Goal: Use online tool/utility: Utilize a website feature to perform a specific function

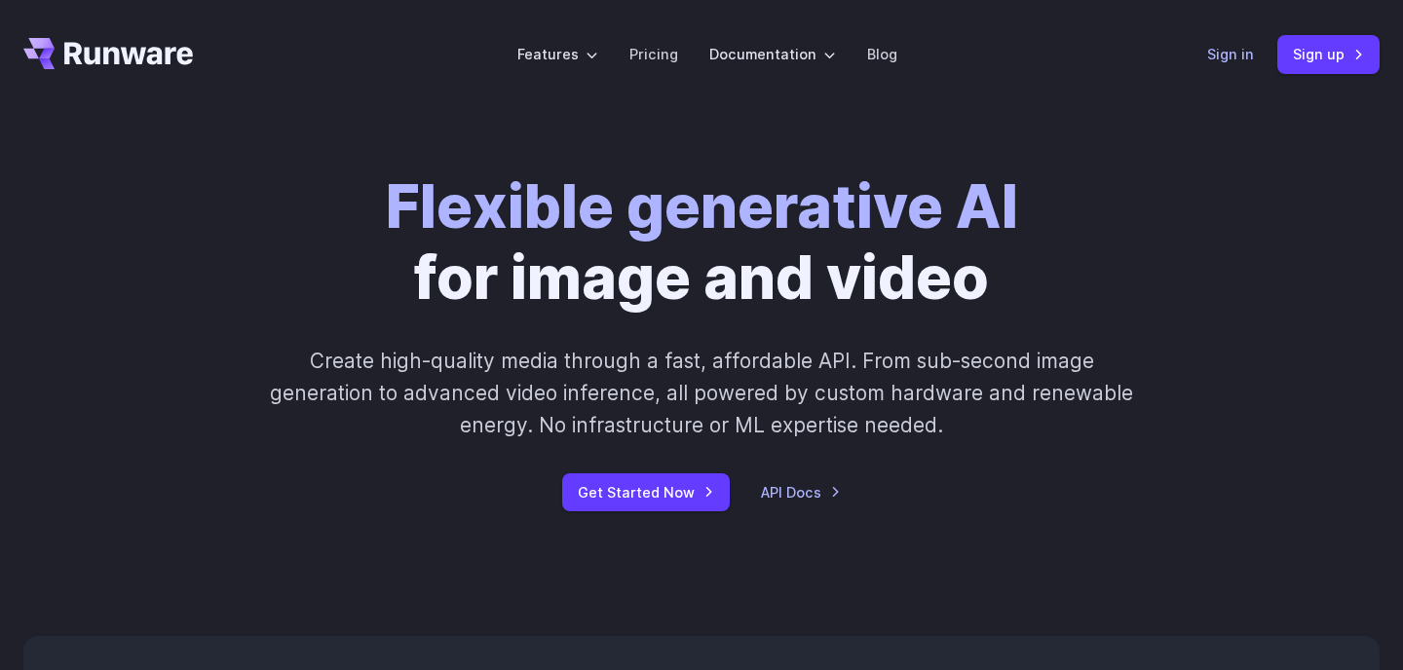
click at [1233, 57] on link "Sign in" at bounding box center [1230, 54] width 47 height 22
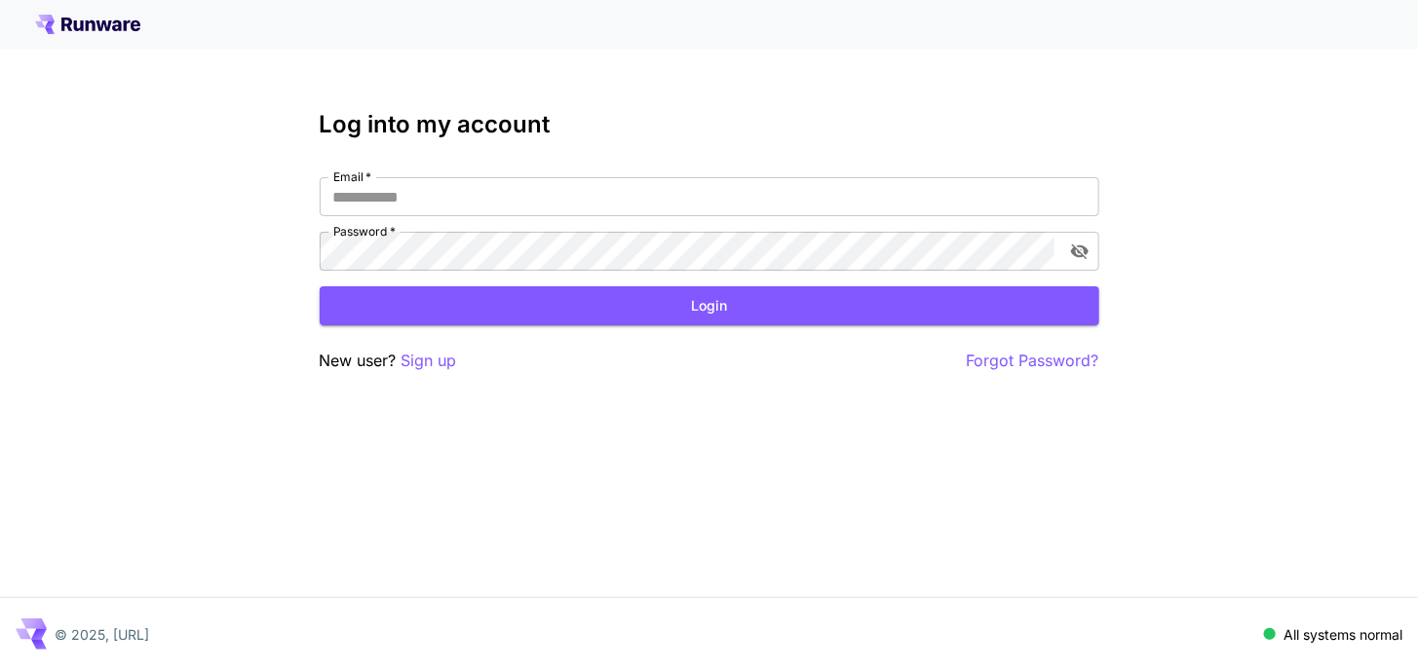
click at [117, 39] on div at bounding box center [709, 24] width 1418 height 49
click at [101, 30] on icon at bounding box center [104, 25] width 16 height 11
click at [486, 206] on input "Email   *" at bounding box center [710, 196] width 780 height 39
type input "**********"
click button "Login" at bounding box center [710, 306] width 780 height 40
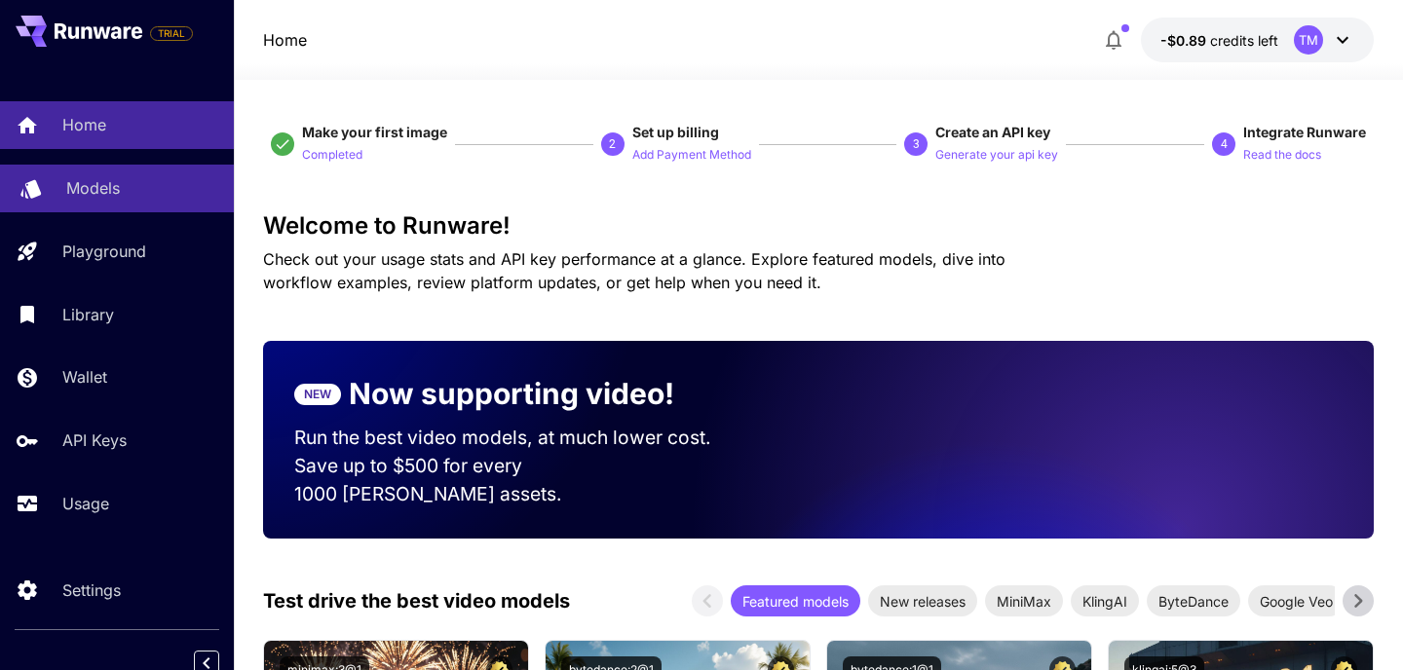
click at [127, 198] on div "Models" at bounding box center [142, 187] width 152 height 23
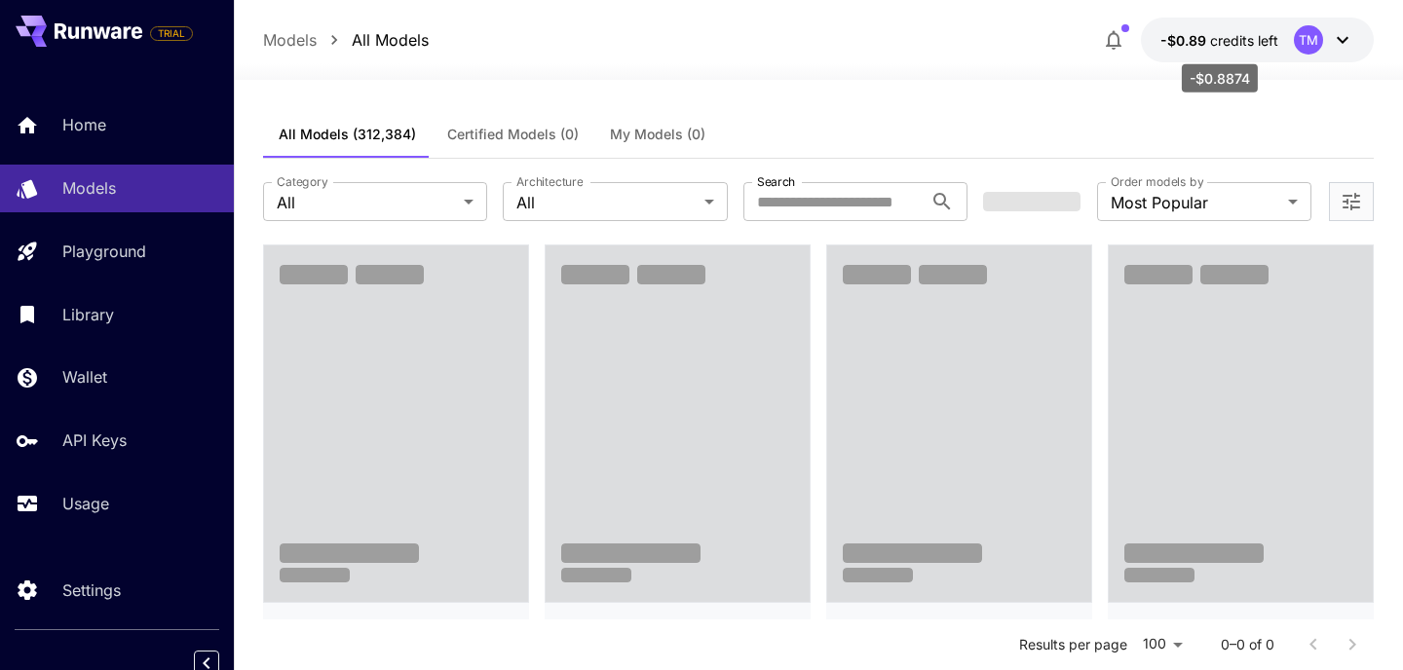
click at [1220, 49] on p "-$0.89 credits left" at bounding box center [1219, 40] width 118 height 20
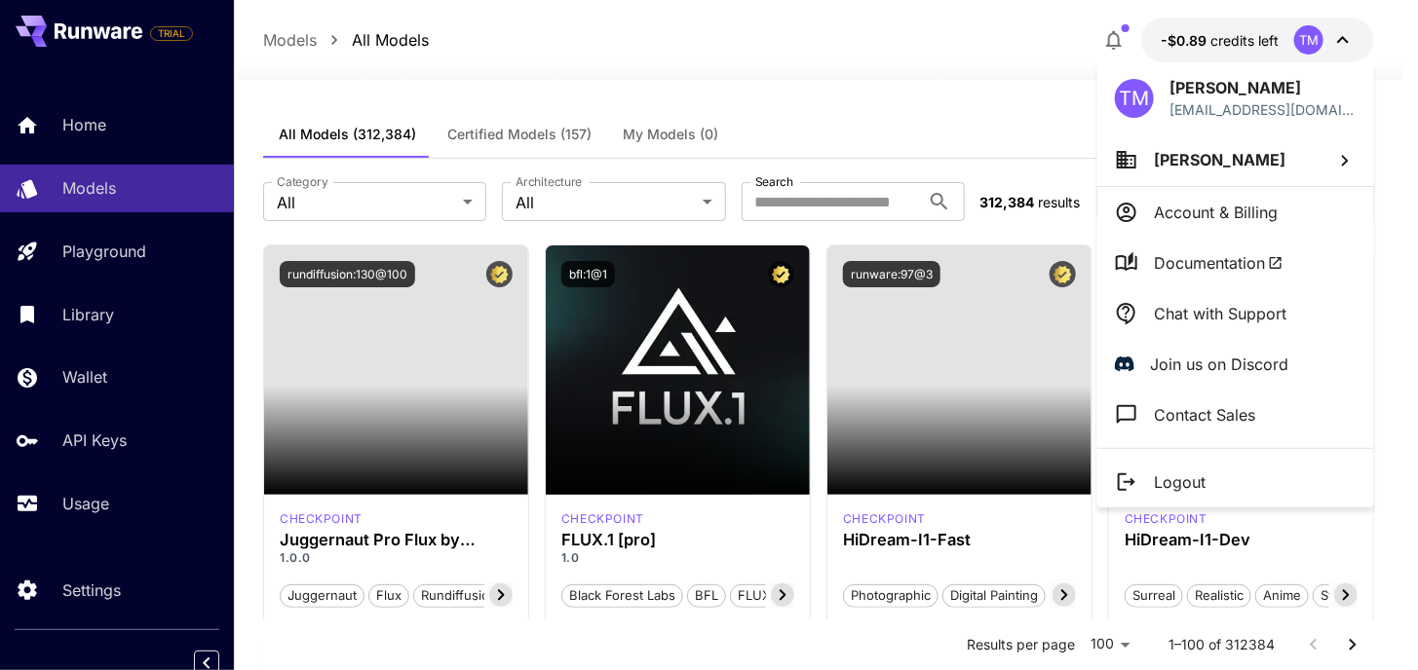
click at [926, 133] on div at bounding box center [709, 335] width 1418 height 670
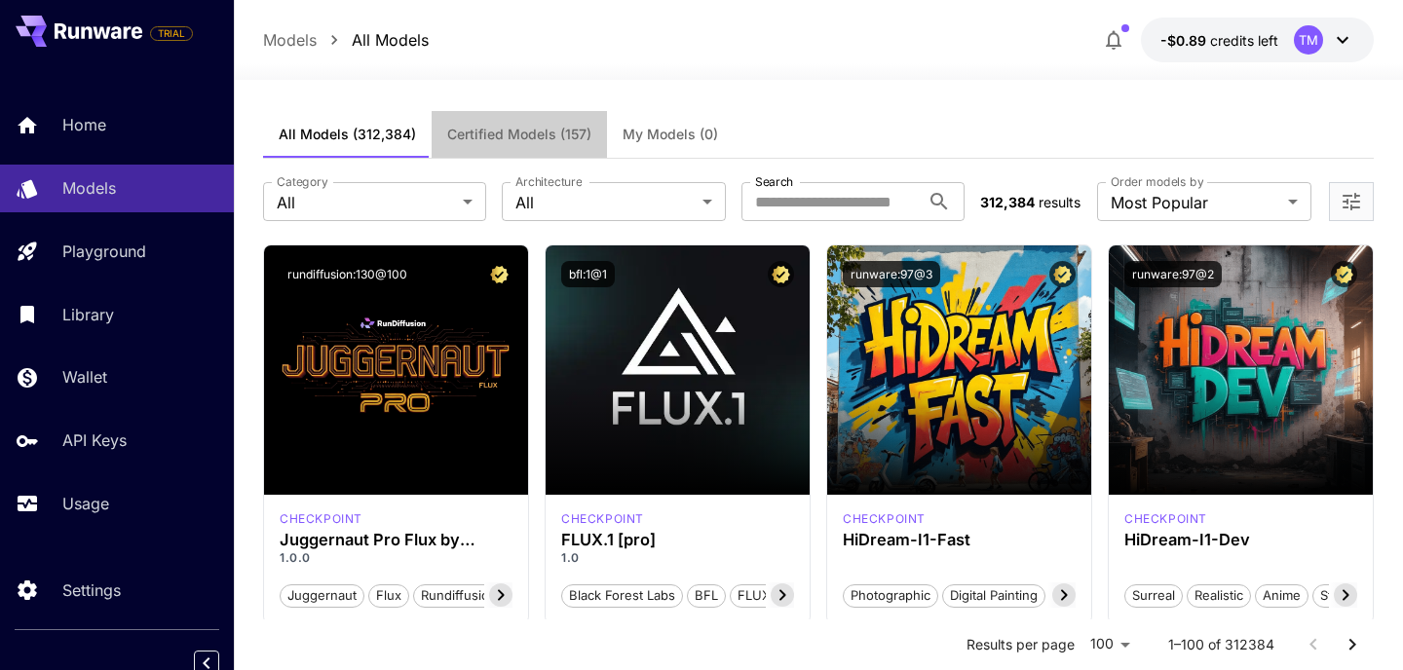
click at [526, 123] on button "Certified Models (157)" at bounding box center [519, 134] width 175 height 47
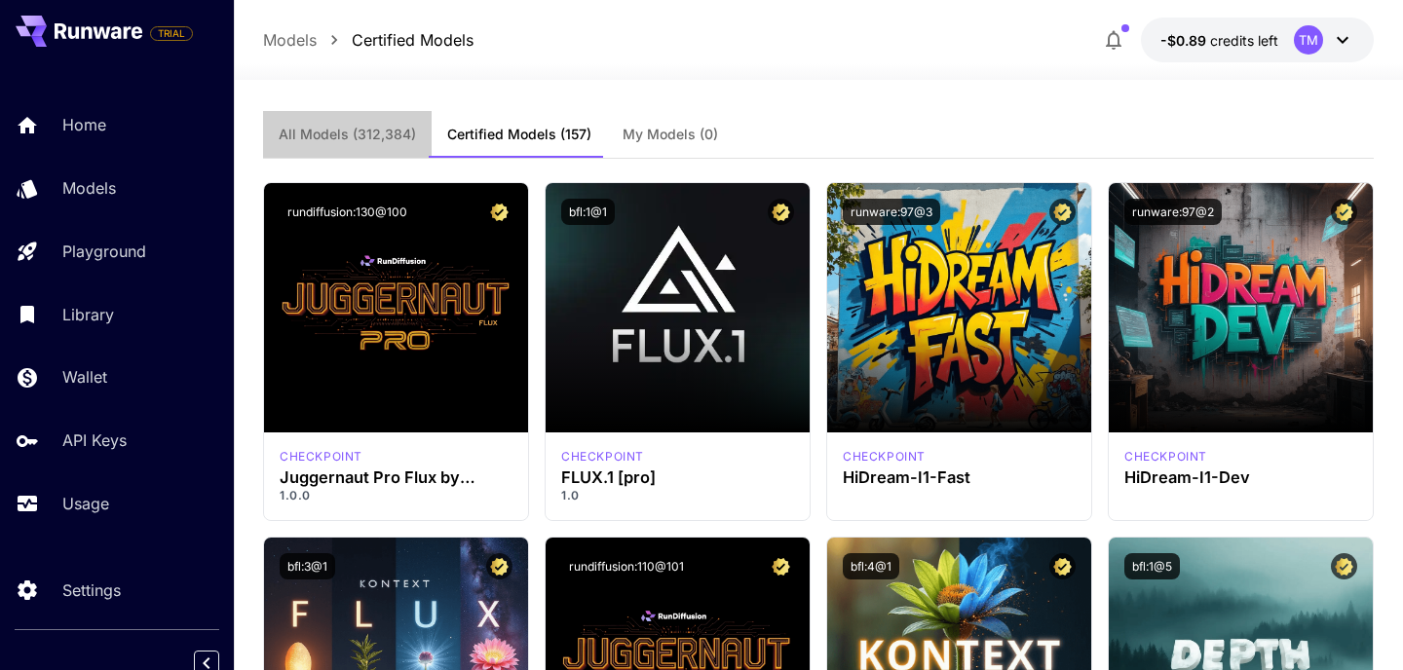
click at [397, 120] on button "All Models (312,384)" at bounding box center [347, 134] width 169 height 47
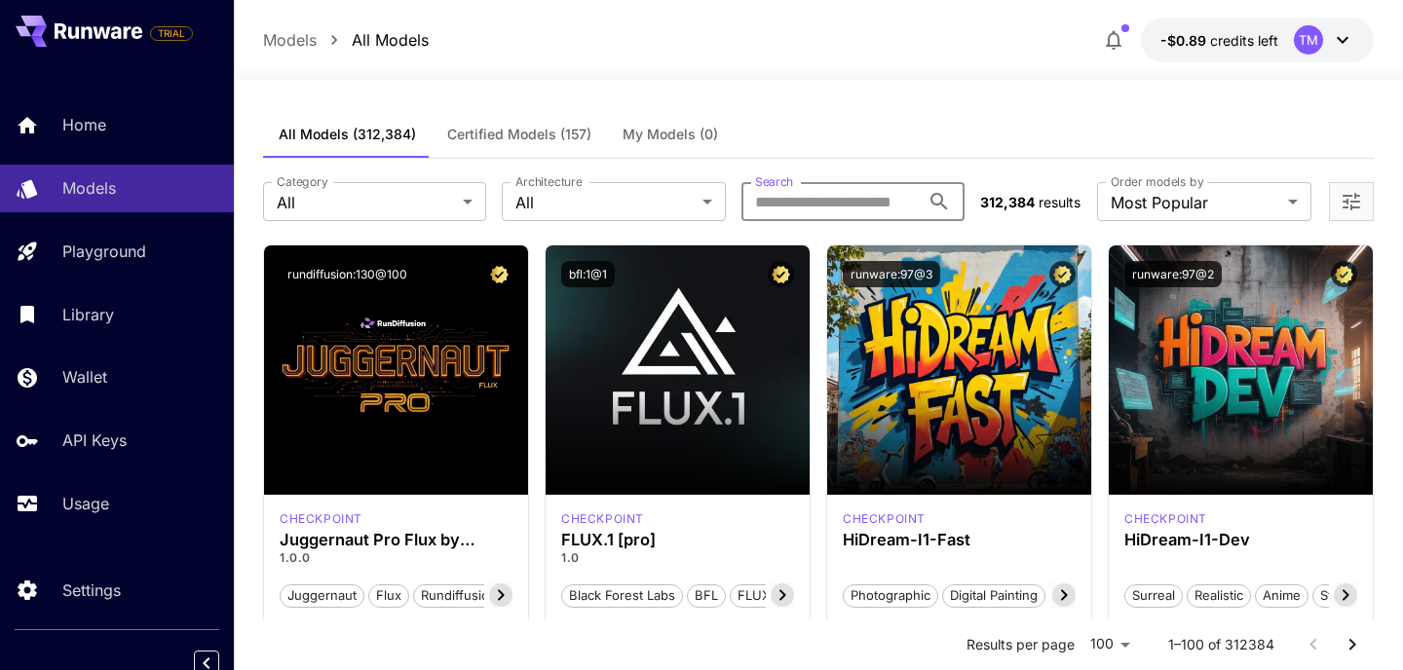
click at [775, 198] on input "Search" at bounding box center [831, 201] width 178 height 39
type input "*"
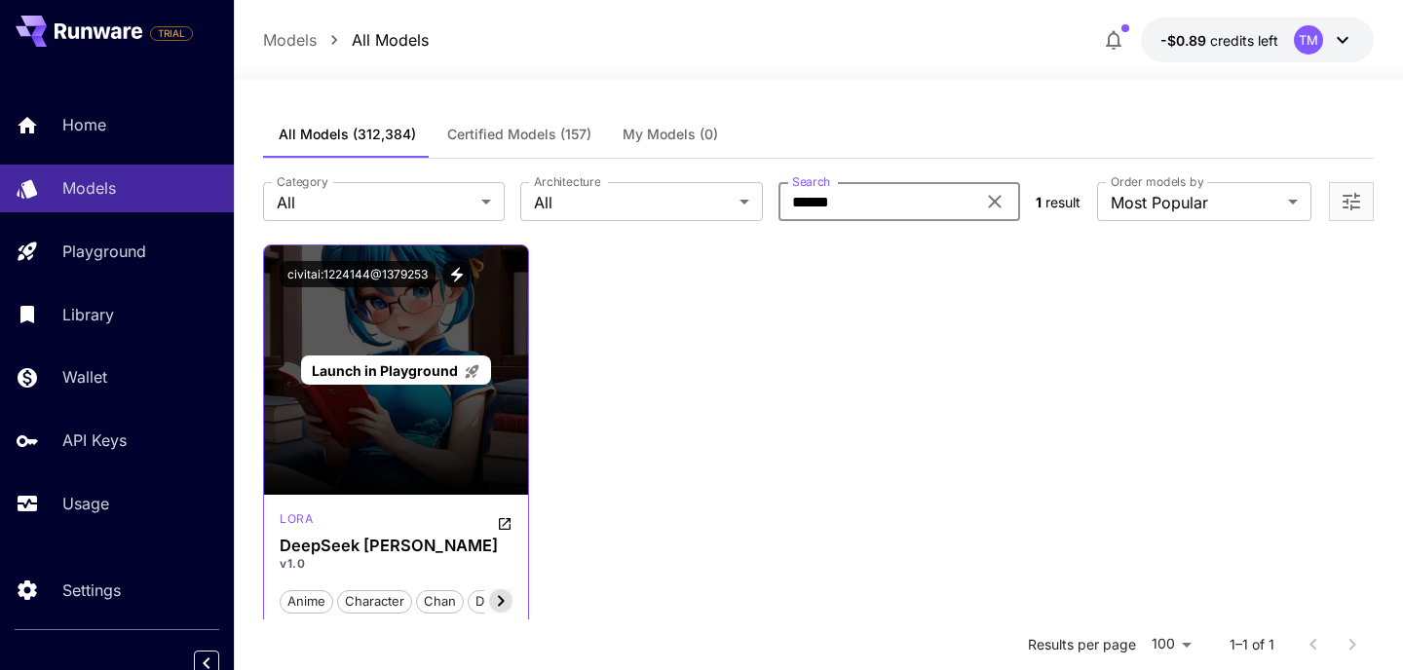
type input "******"
click at [436, 375] on span "Launch in Playground" at bounding box center [385, 370] width 146 height 17
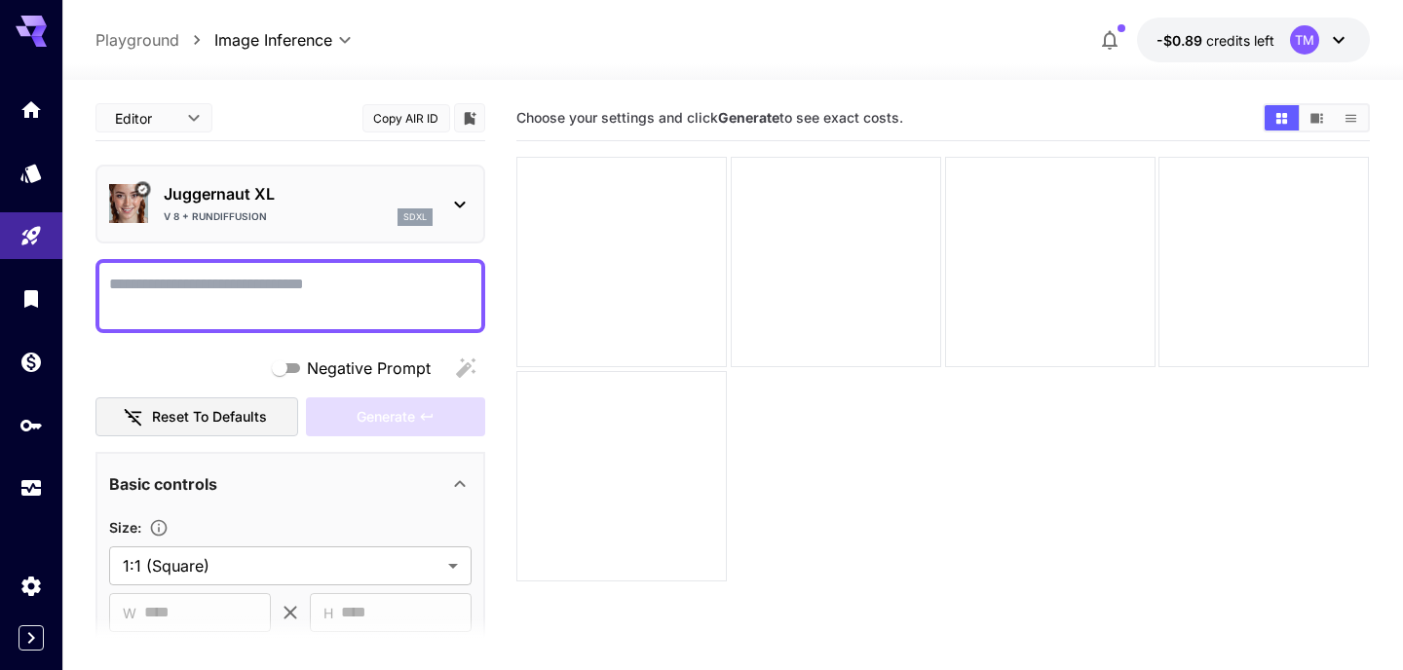
click at [439, 206] on div "Juggernaut XL V 8 + RunDiffusion sdxl" at bounding box center [290, 203] width 362 height 59
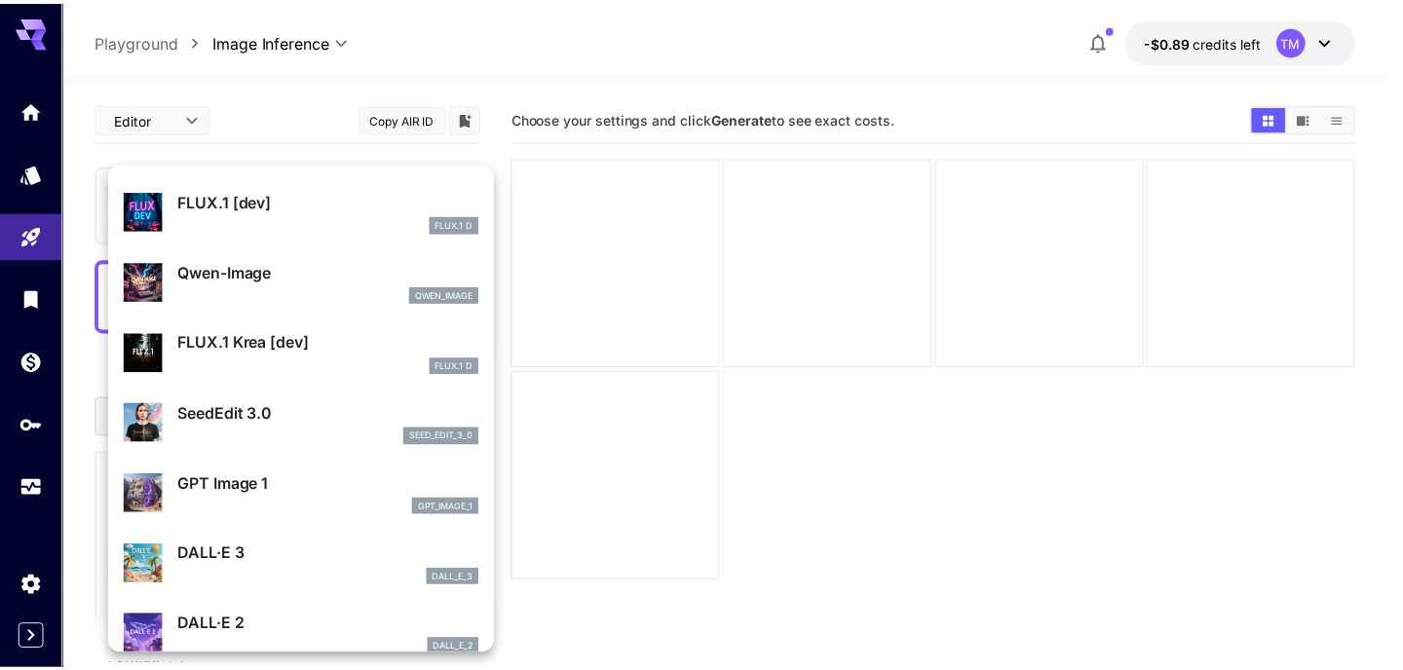
scroll to position [58, 0]
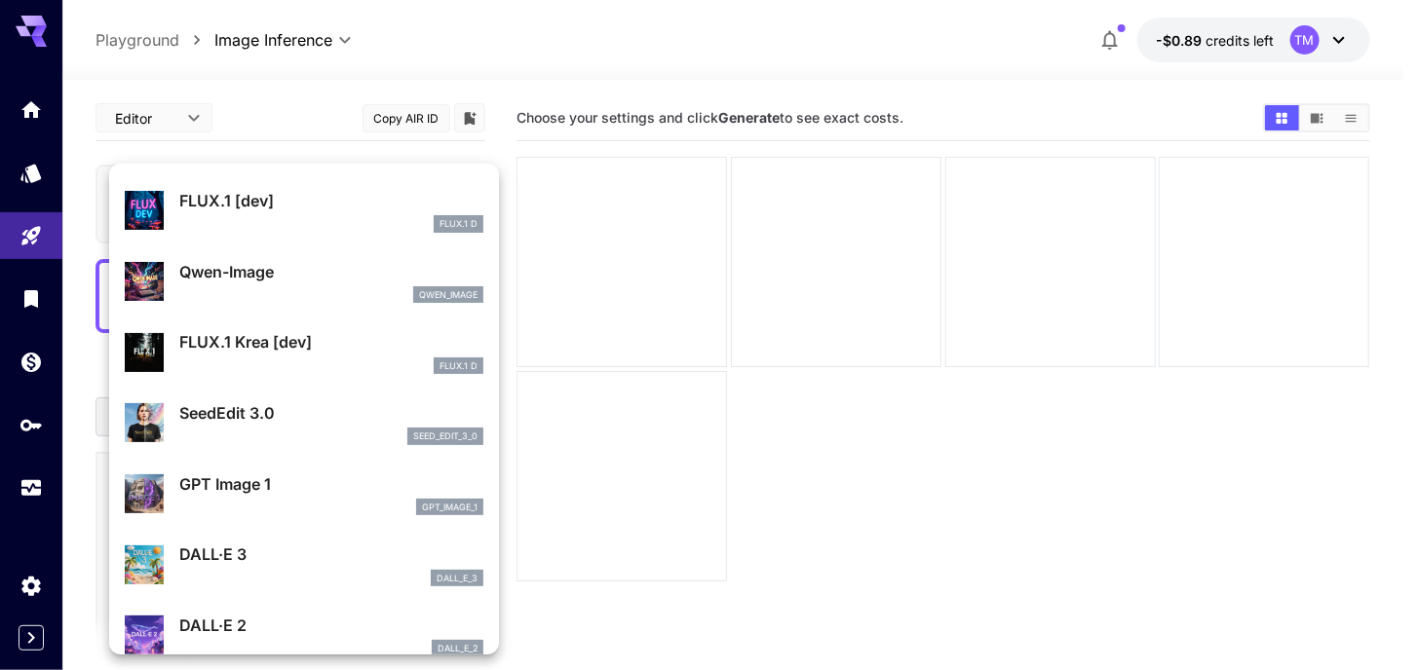
click at [368, 113] on div at bounding box center [709, 335] width 1418 height 670
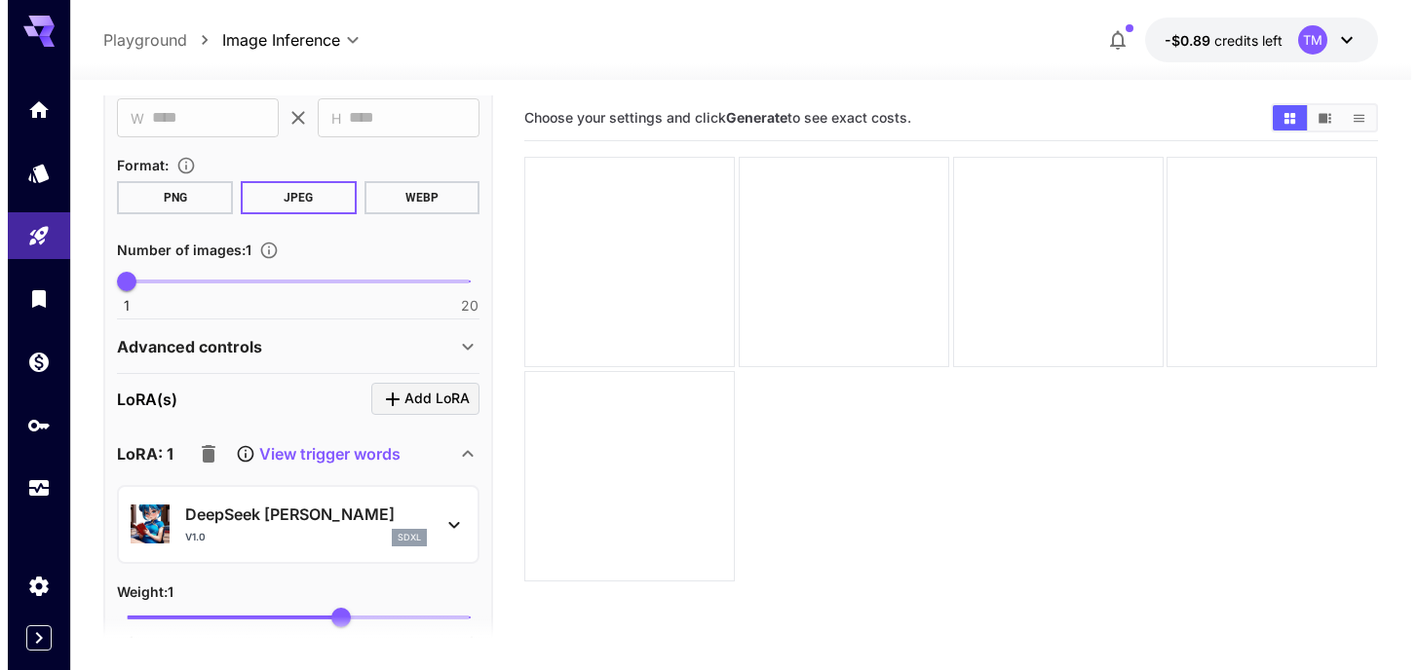
scroll to position [0, 0]
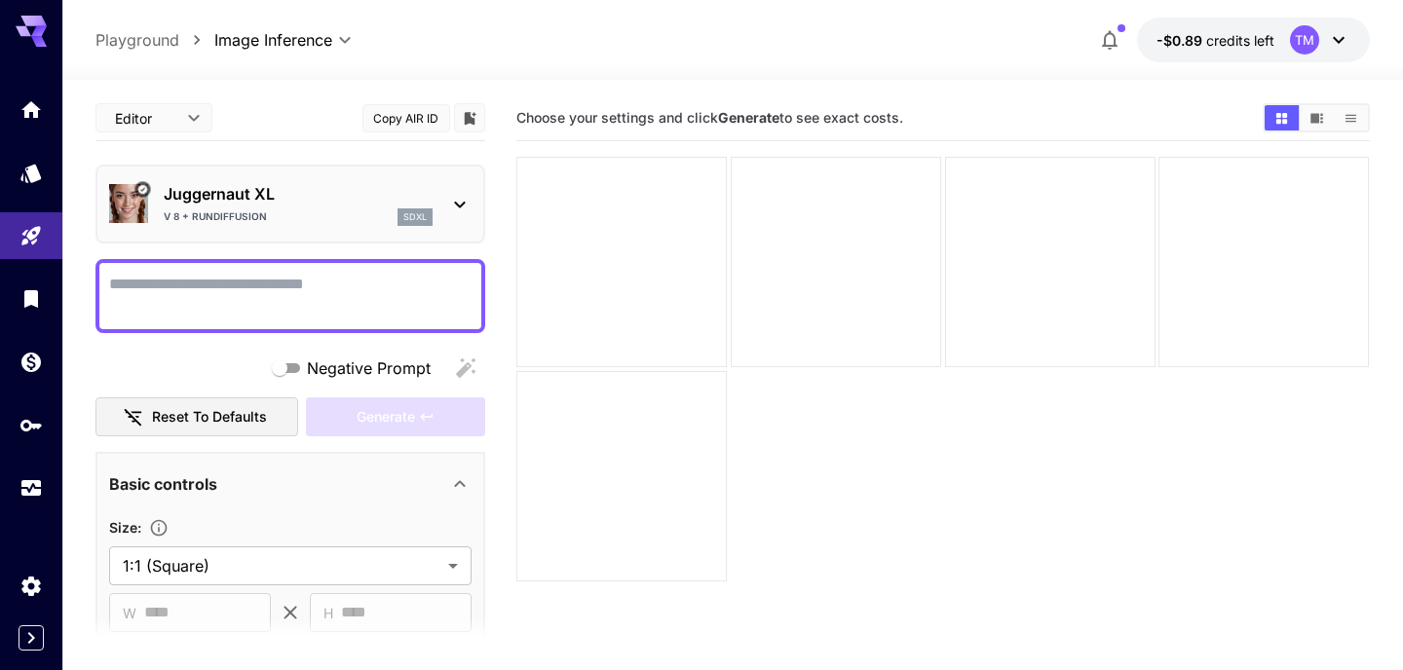
click at [333, 191] on p "Juggernaut XL" at bounding box center [298, 193] width 269 height 23
